Goal: Task Accomplishment & Management: Manage account settings

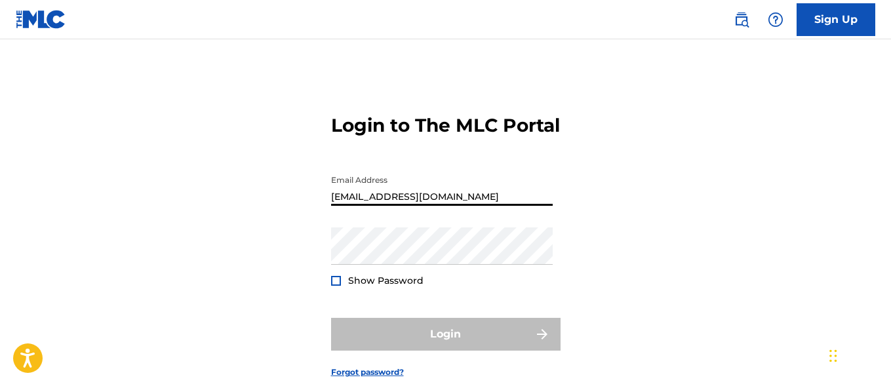
type input "[EMAIL_ADDRESS][DOMAIN_NAME]"
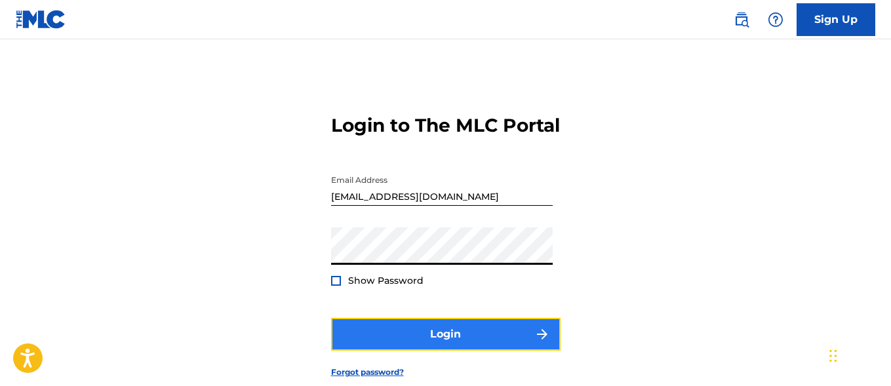
click at [445, 351] on button "Login" at bounding box center [446, 334] width 230 height 33
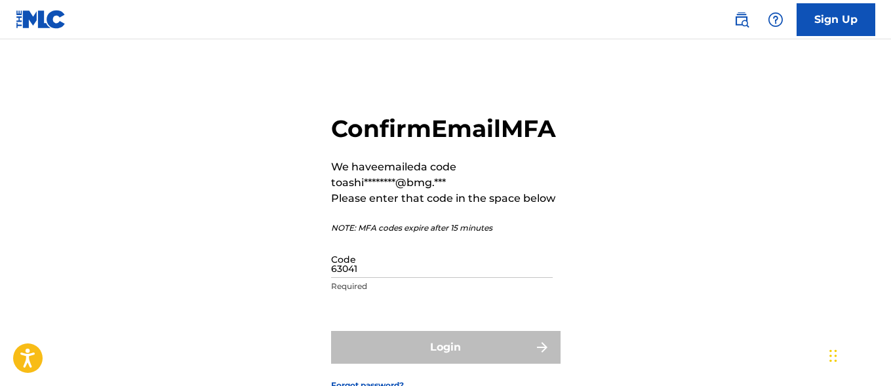
type input "630412"
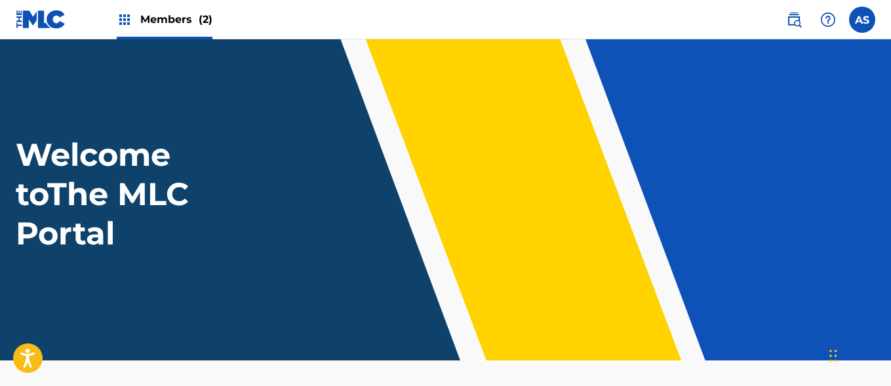
click at [125, 20] on img at bounding box center [125, 20] width 16 height 16
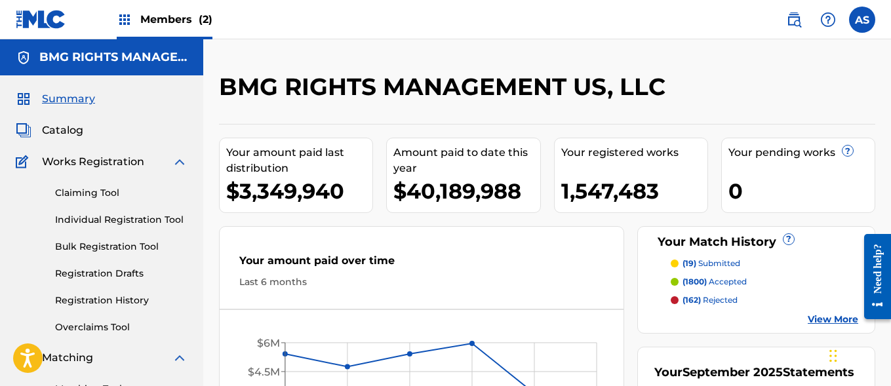
scroll to position [285, 0]
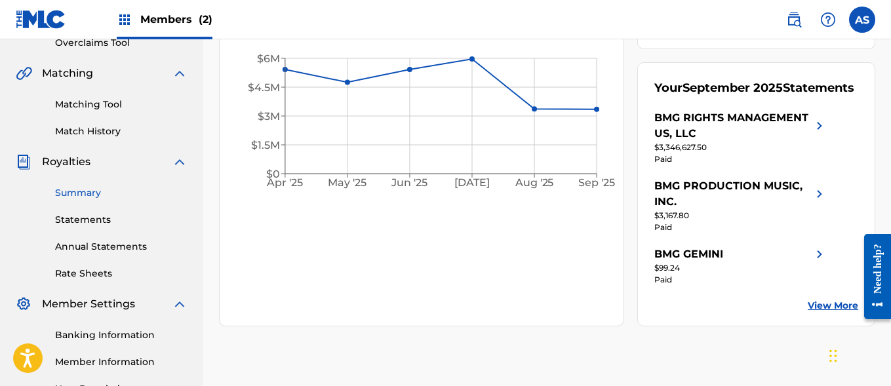
click at [121, 193] on link "Summary" at bounding box center [121, 193] width 133 height 14
